Goal: Find specific page/section: Find specific page/section

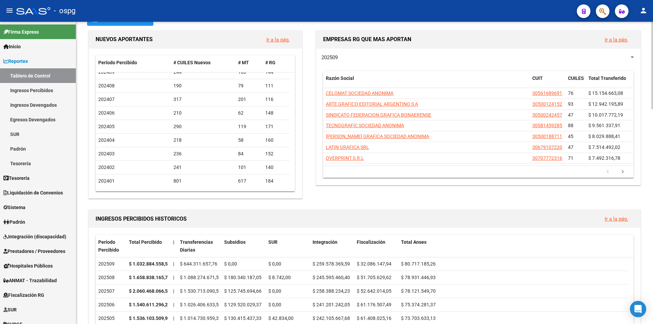
scroll to position [170, 0]
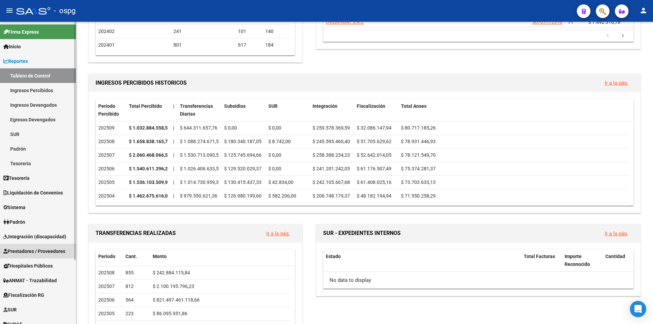
click at [38, 249] on span "Prestadores / Proveedores" at bounding box center [34, 251] width 62 height 7
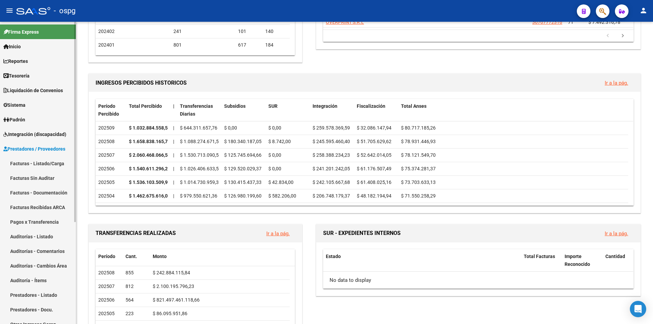
click at [47, 164] on link "Facturas - Listado/Carga" at bounding box center [38, 163] width 76 height 15
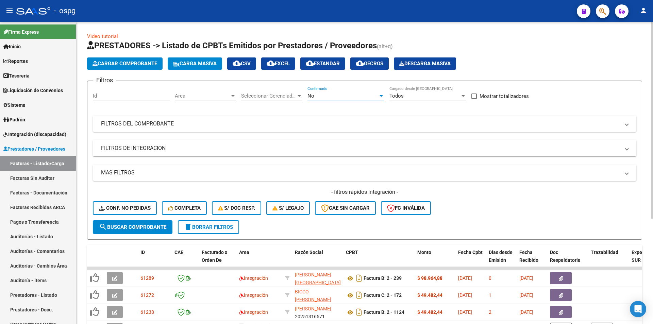
click at [362, 93] on div "No" at bounding box center [343, 96] width 71 height 6
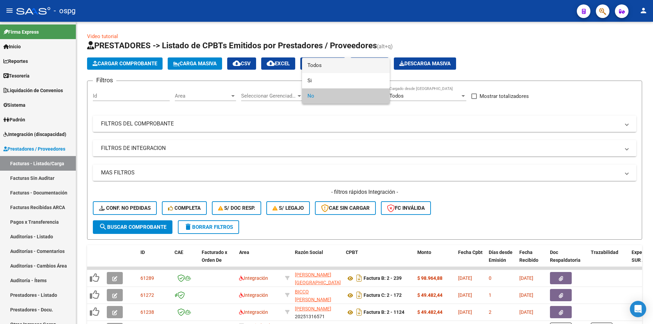
click at [328, 62] on span "Todos" at bounding box center [346, 65] width 77 height 15
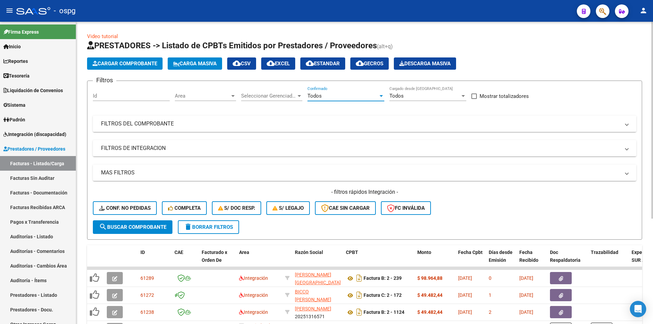
click at [137, 125] on mat-panel-title "FILTROS DEL COMPROBANTE" at bounding box center [360, 123] width 519 height 7
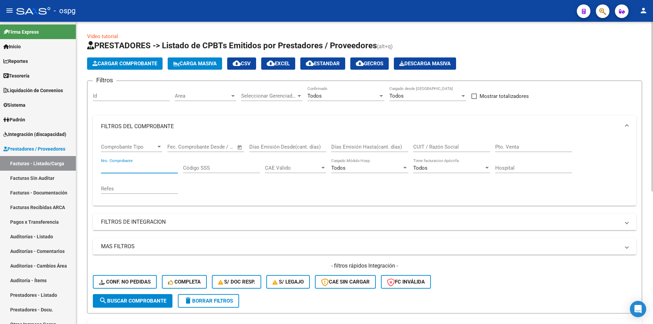
click at [141, 167] on input "Nro. Comprobante" at bounding box center [139, 168] width 77 height 6
type input "8979"
click at [135, 304] on span "search Buscar Comprobante" at bounding box center [132, 301] width 67 height 6
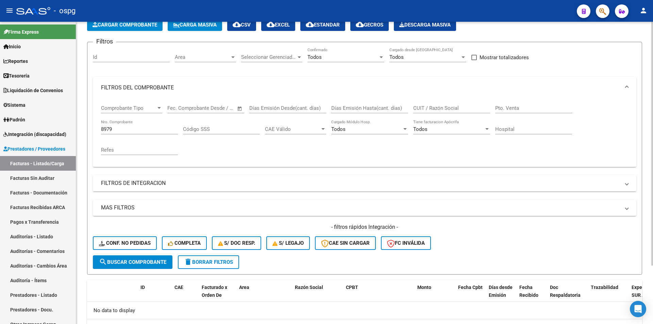
scroll to position [5, 0]
